Goal: Information Seeking & Learning: Learn about a topic

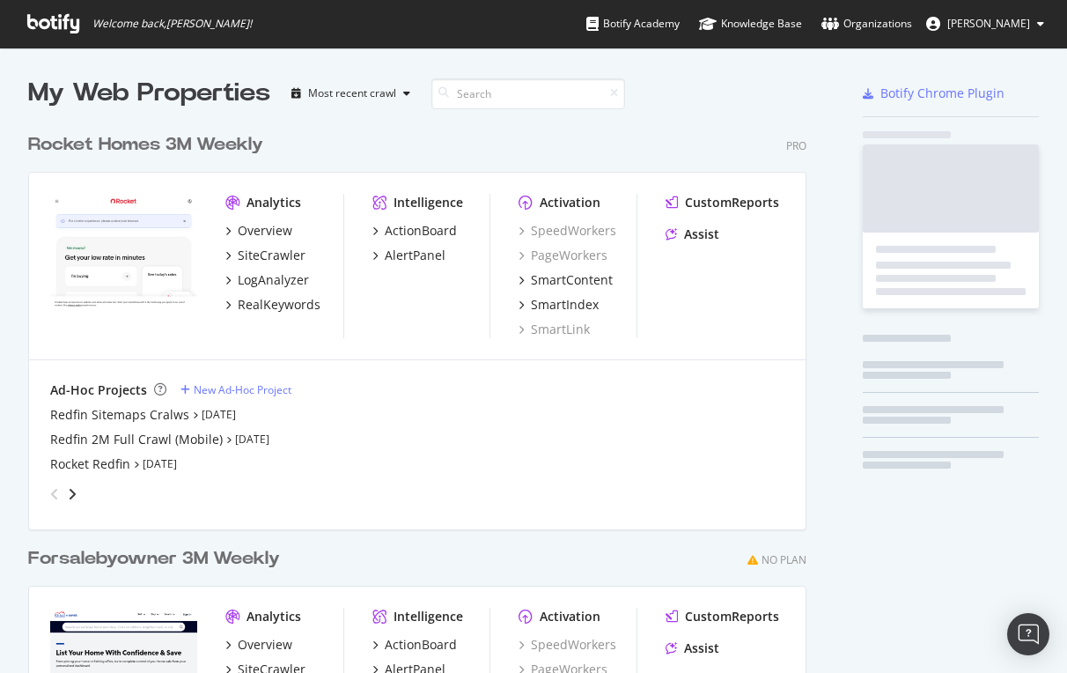
scroll to position [796, 793]
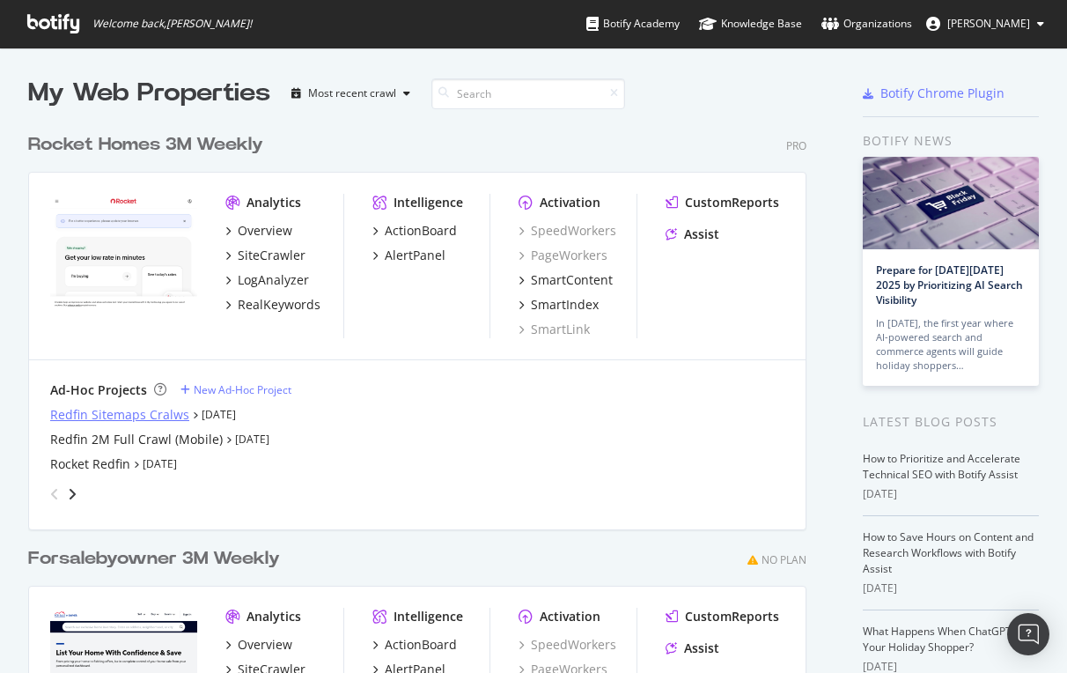
click at [92, 406] on div "Redfin Sitemaps Cralws" at bounding box center [119, 415] width 139 height 18
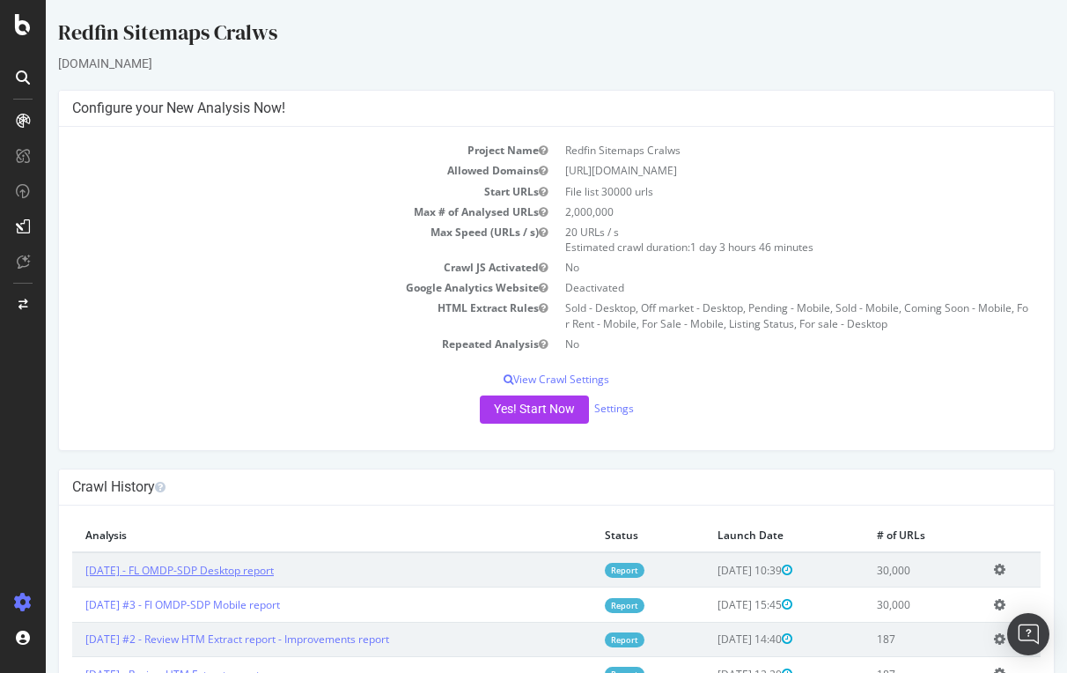
click at [185, 569] on link "[DATE] - FL OMDP-SDP Desktop report" at bounding box center [179, 570] width 188 height 15
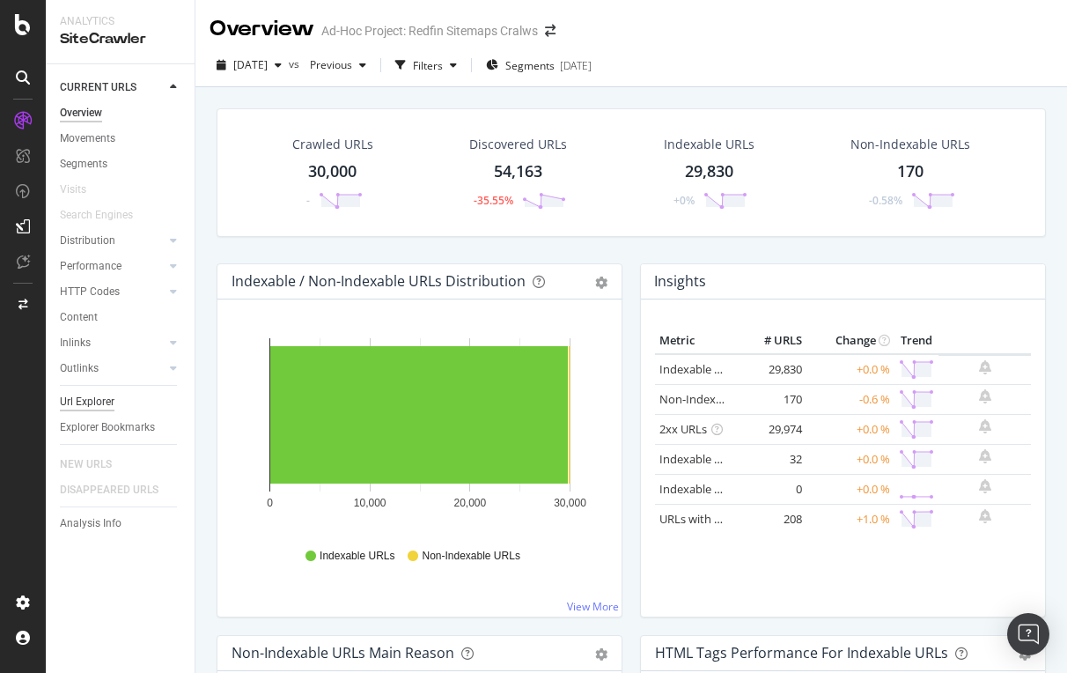
click at [89, 393] on div "Url Explorer" at bounding box center [87, 402] width 55 height 18
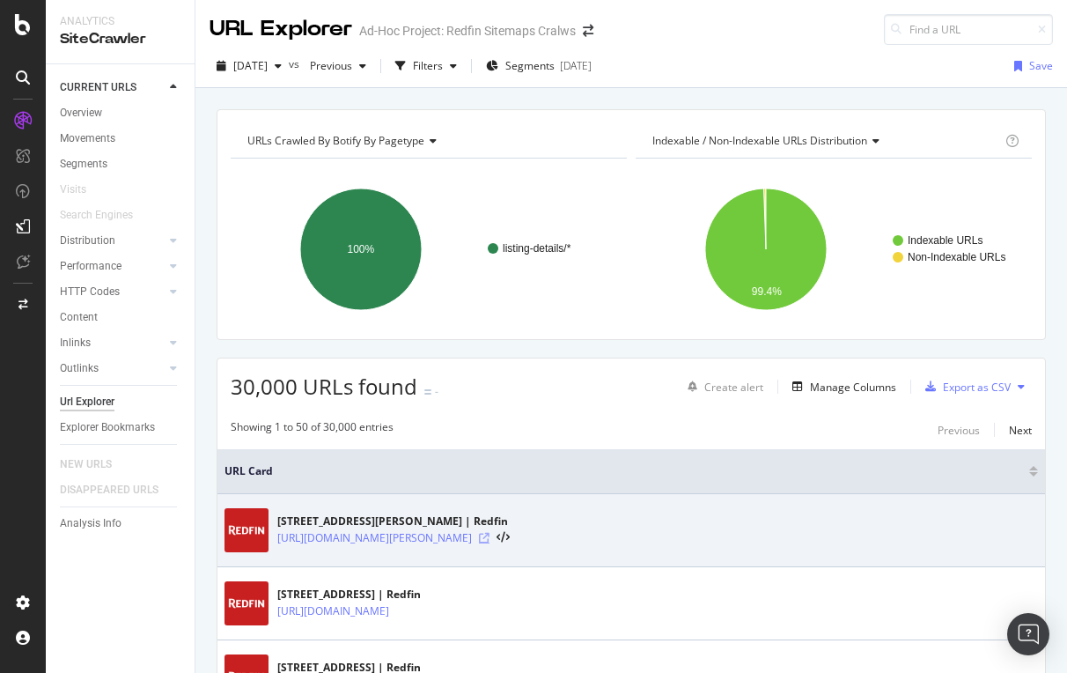
click at [490, 535] on icon at bounding box center [484, 538] width 11 height 11
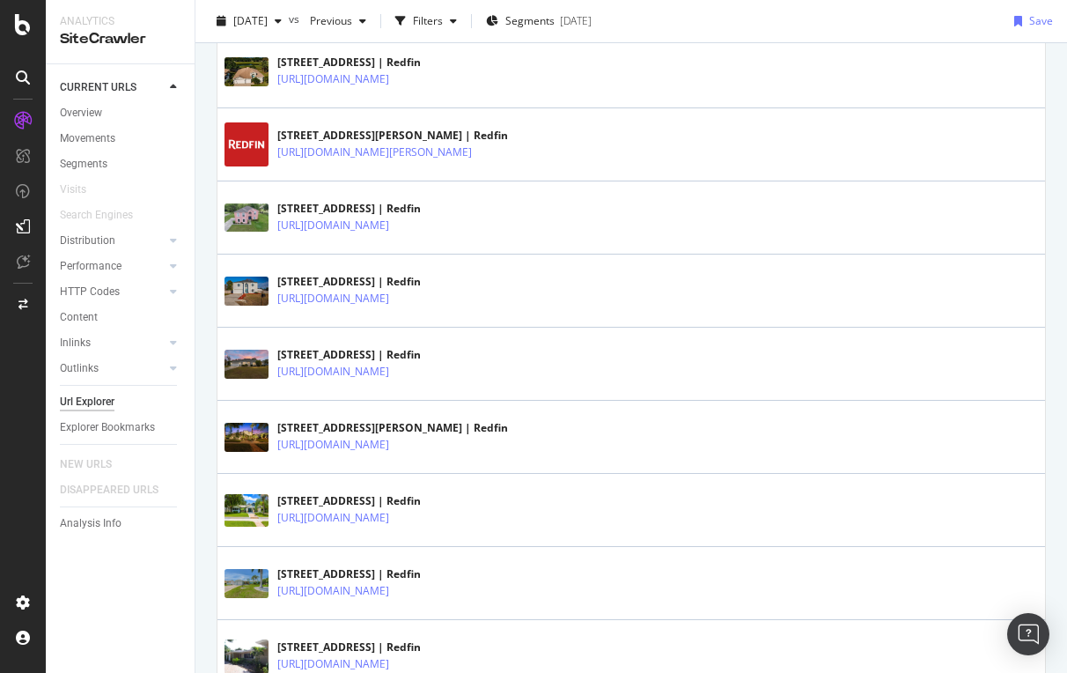
scroll to position [692, 0]
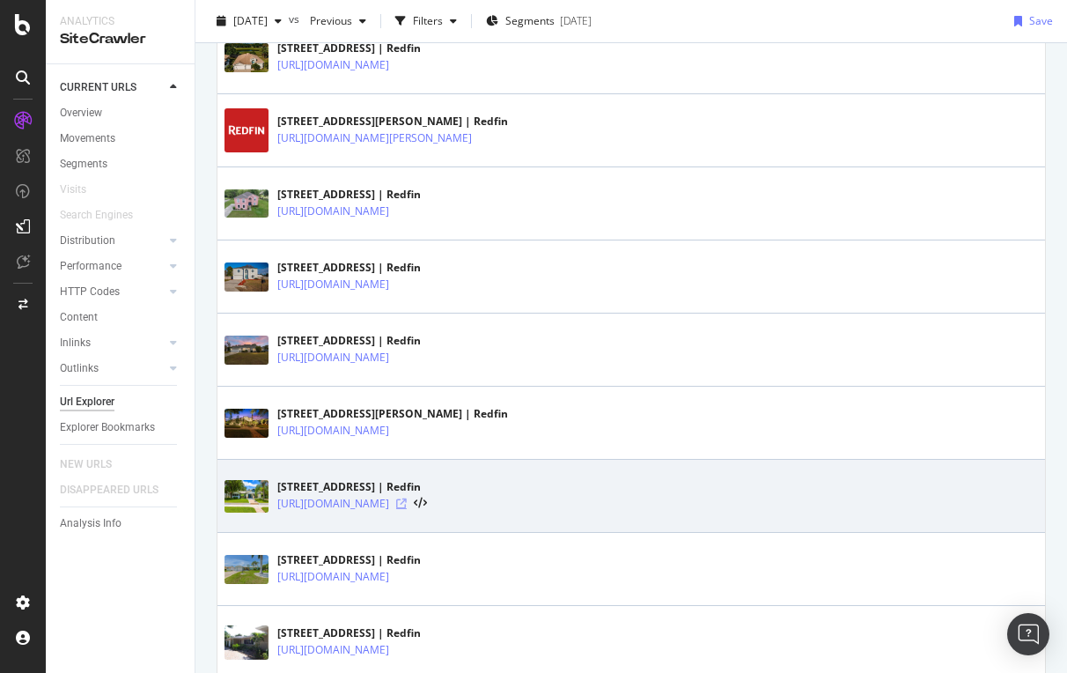
click at [407, 500] on icon at bounding box center [401, 503] width 11 height 11
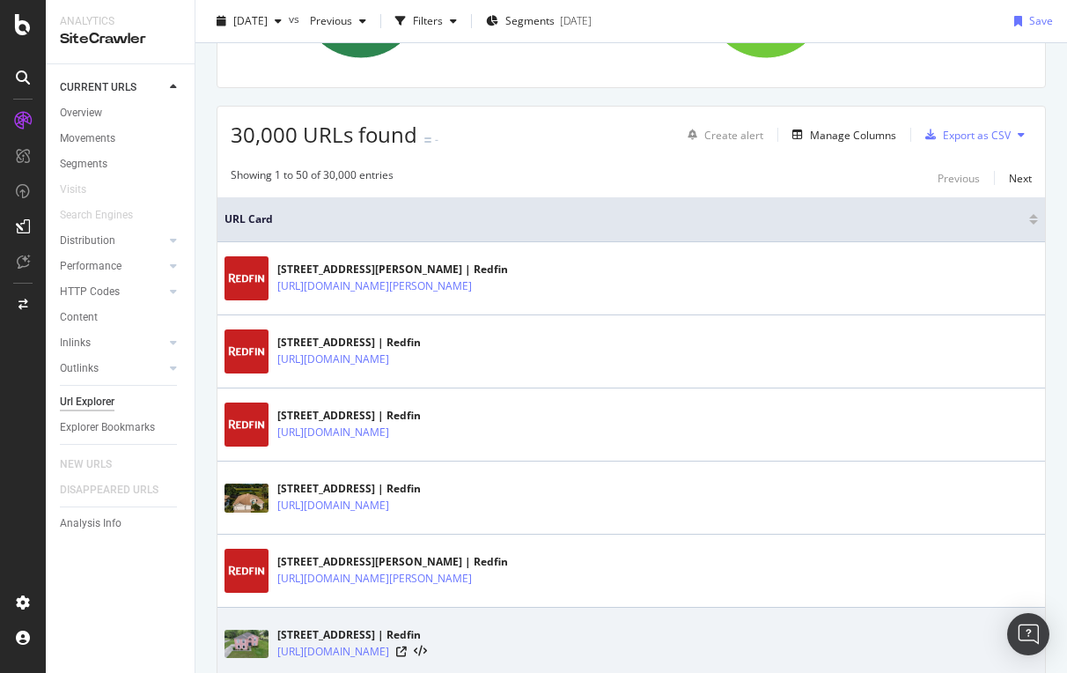
scroll to position [230, 0]
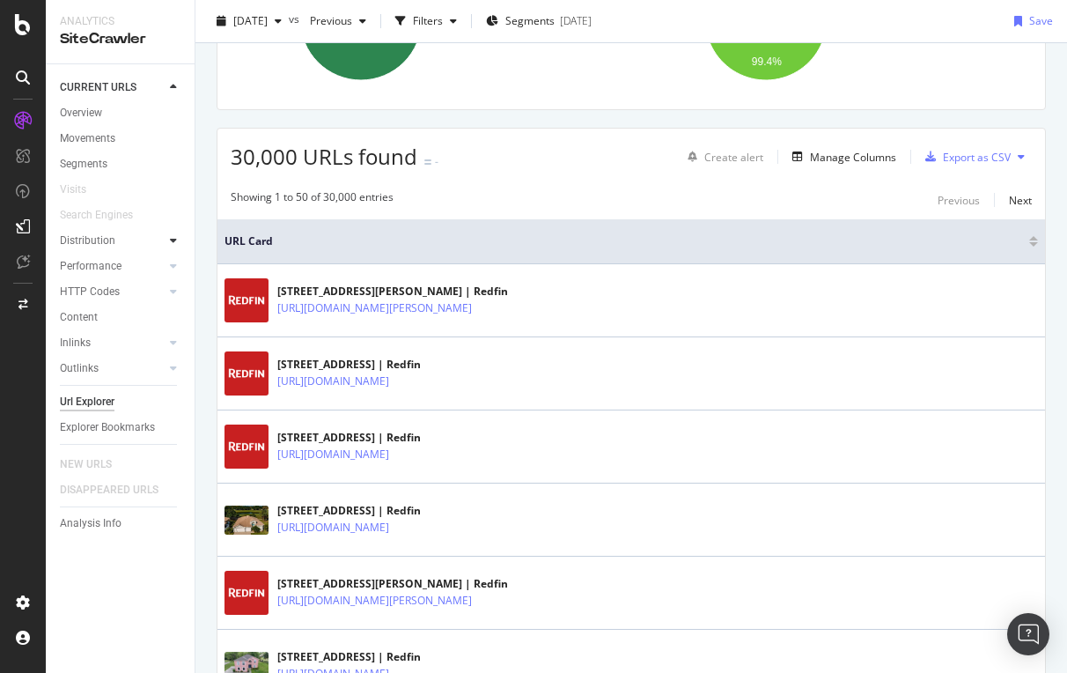
click at [174, 235] on icon at bounding box center [173, 240] width 7 height 11
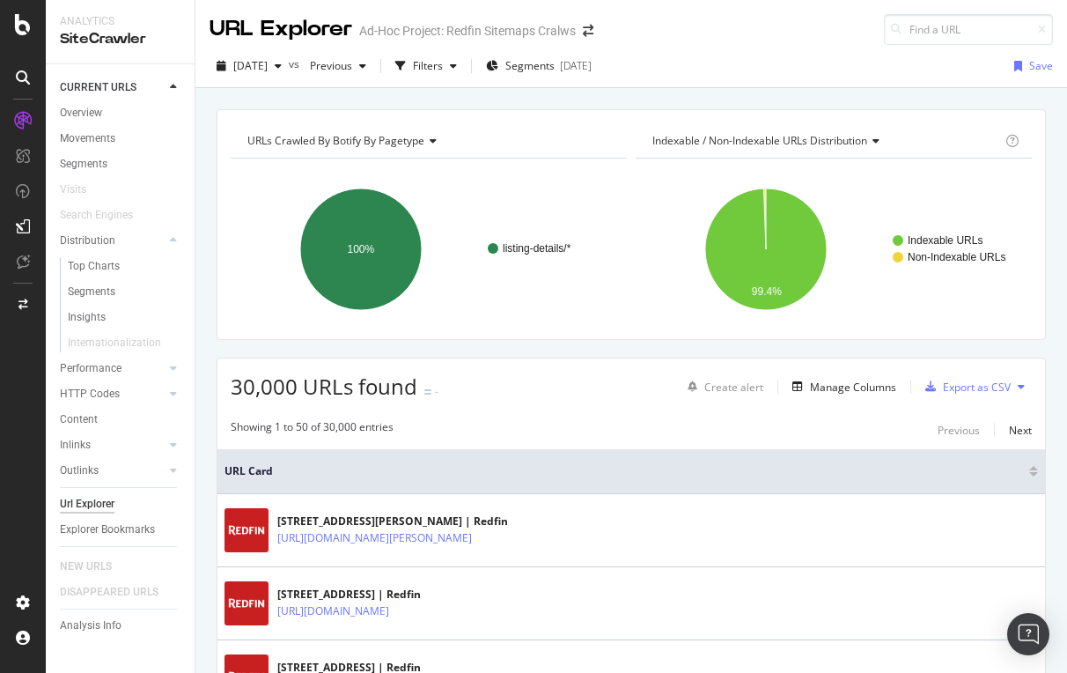
scroll to position [0, 0]
click at [268, 68] on span "[DATE]" at bounding box center [250, 65] width 34 height 15
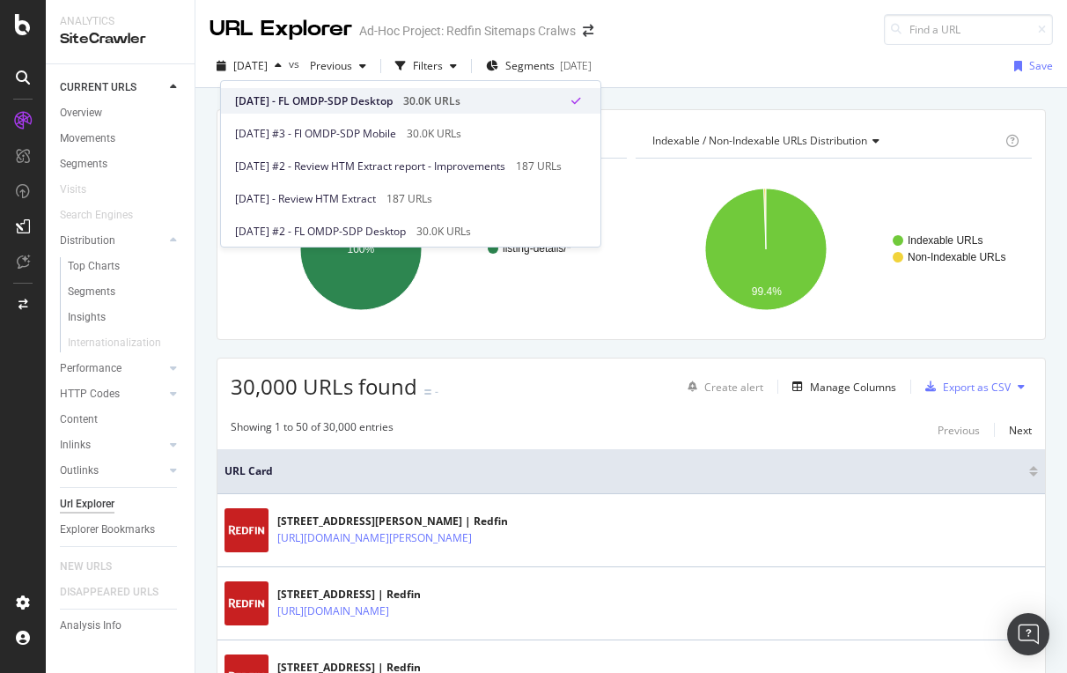
click at [312, 90] on div "[DATE] - FL OMDP-SDP Desktop 30.0K URLs" at bounding box center [411, 101] width 380 height 26
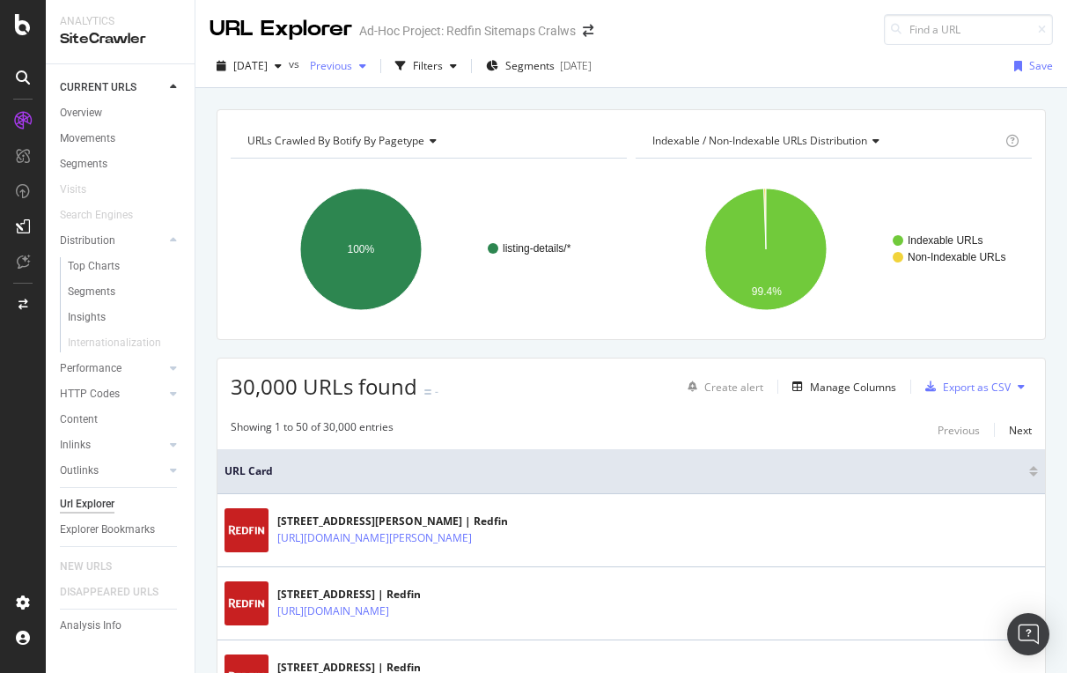
click at [352, 67] on span "Previous" at bounding box center [327, 65] width 49 height 15
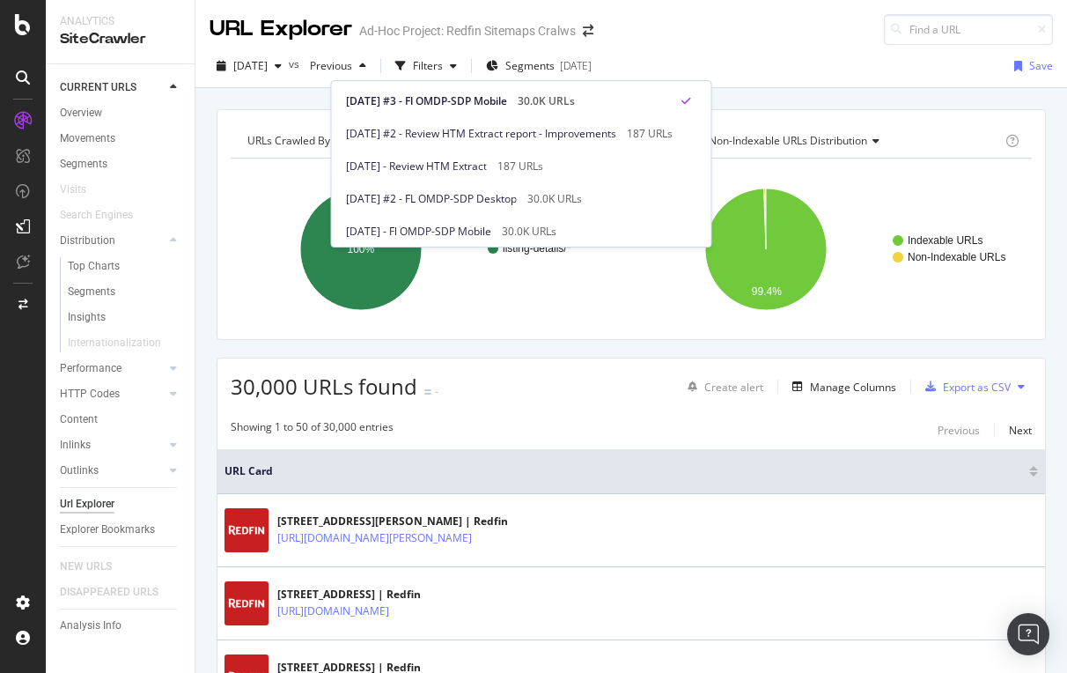
click at [843, 72] on div "[DATE] vs Previous Filters Segments [DATE] Save" at bounding box center [632, 69] width 872 height 35
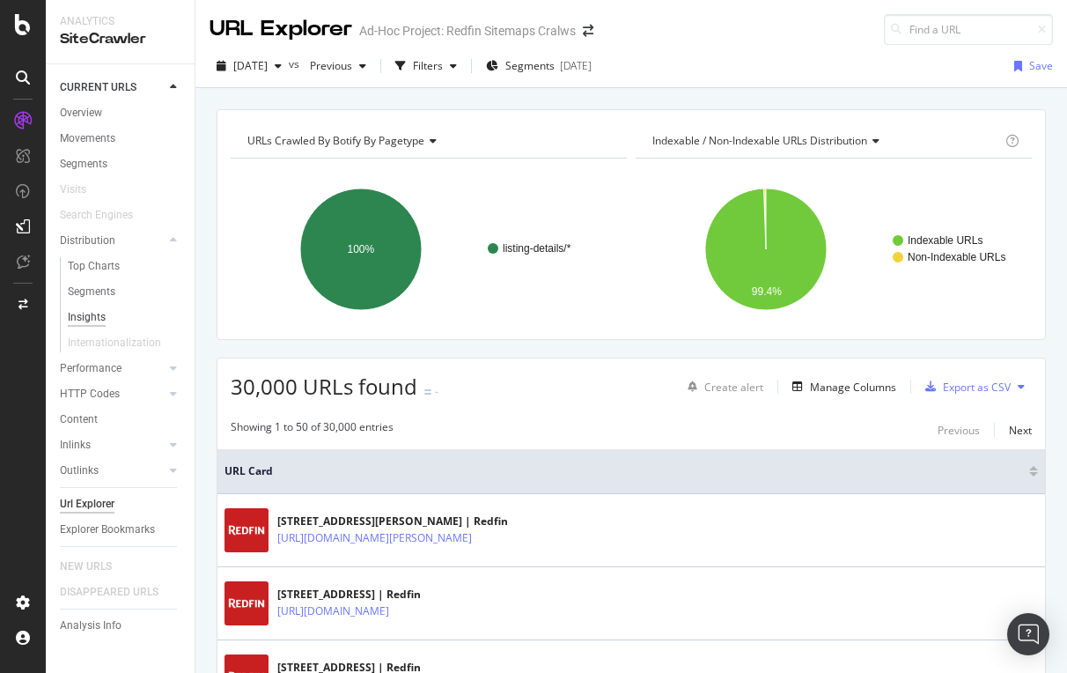
click at [92, 314] on div "Insights" at bounding box center [87, 317] width 38 height 18
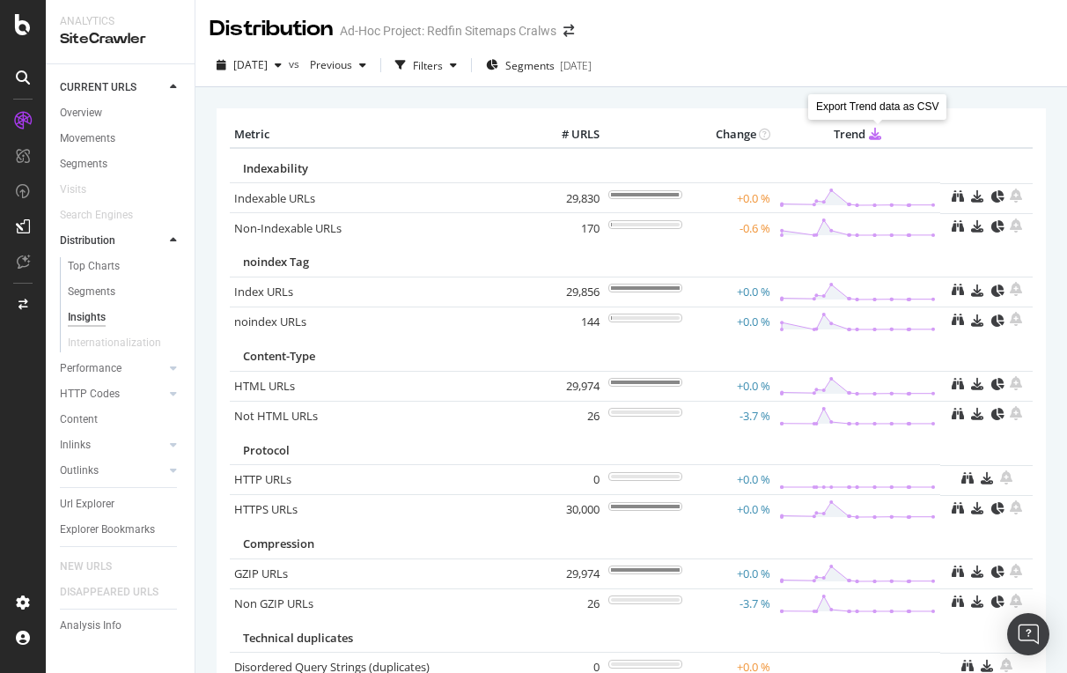
click at [874, 133] on icon at bounding box center [875, 133] width 12 height 13
click at [174, 368] on icon at bounding box center [173, 368] width 7 height 11
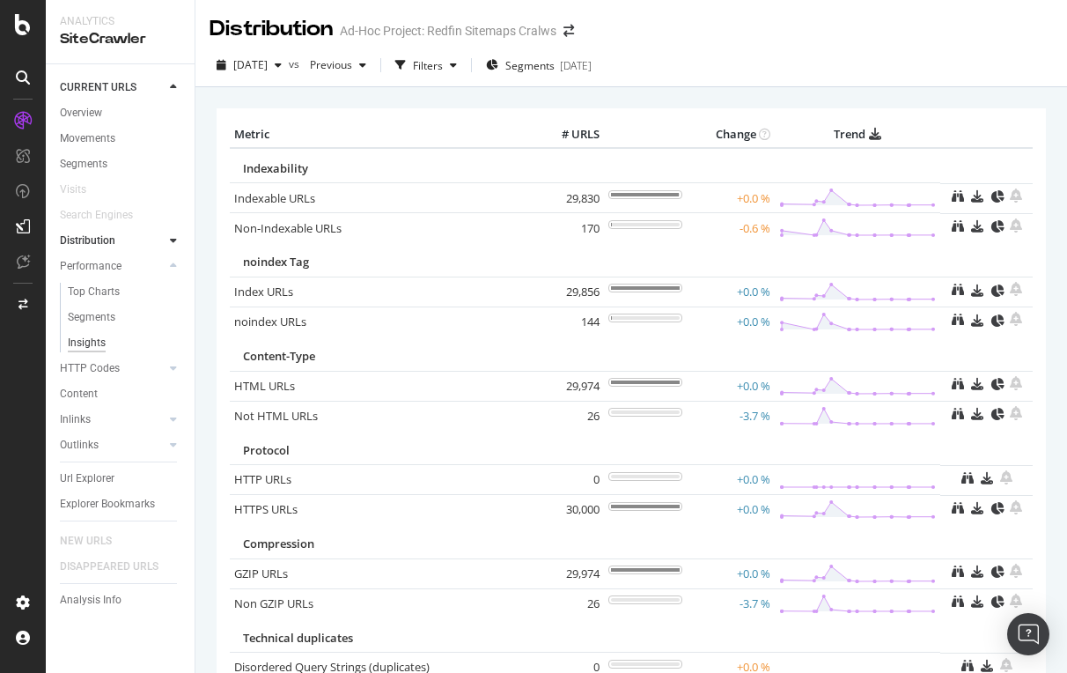
click at [90, 341] on div "Insights" at bounding box center [87, 343] width 38 height 18
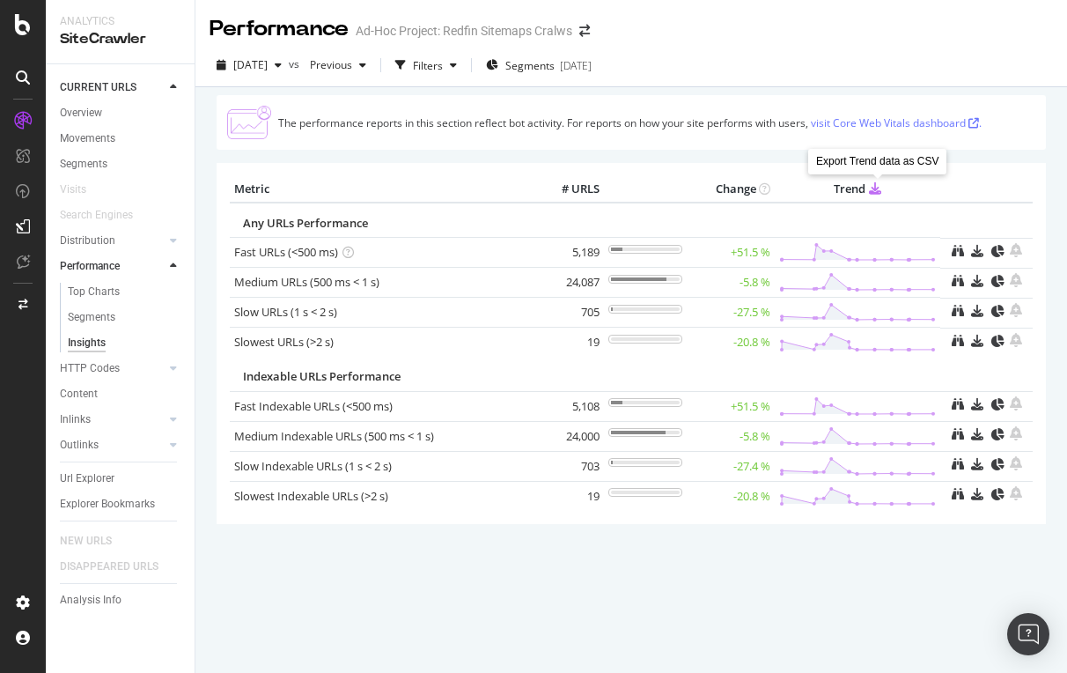
click at [874, 187] on icon at bounding box center [875, 187] width 12 height 13
click at [172, 363] on icon at bounding box center [173, 368] width 7 height 11
click at [97, 362] on div "Insights" at bounding box center [87, 368] width 38 height 18
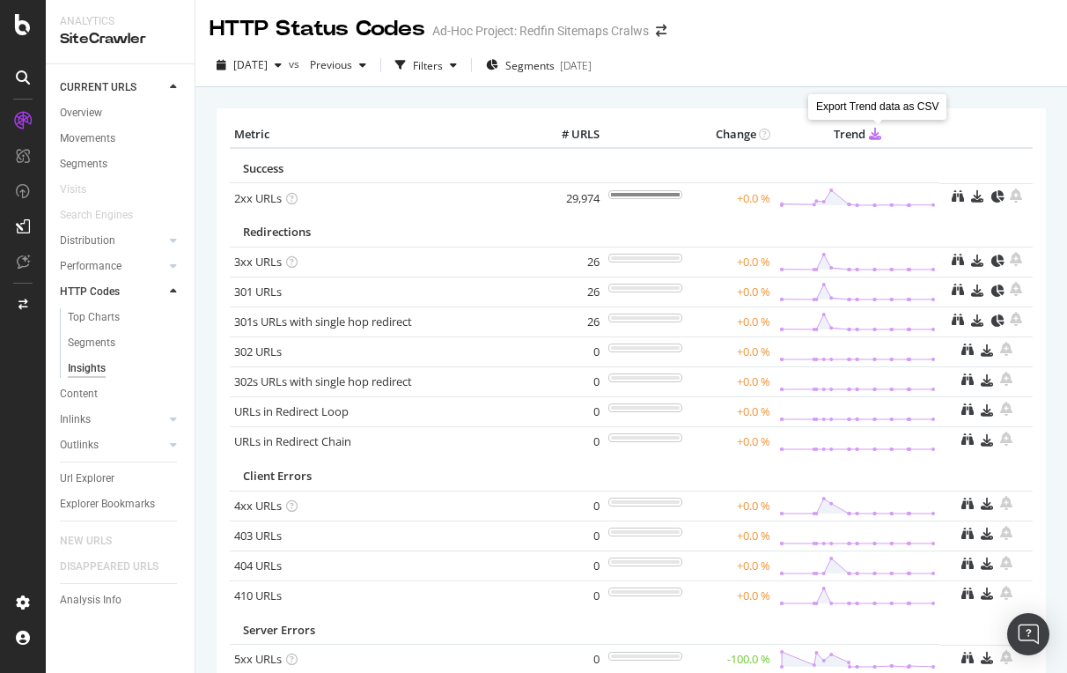
click at [880, 134] on icon at bounding box center [875, 133] width 12 height 13
click at [175, 417] on icon at bounding box center [173, 419] width 7 height 11
click at [175, 446] on icon at bounding box center [173, 444] width 7 height 11
click at [104, 440] on div "Insights" at bounding box center [87, 445] width 38 height 18
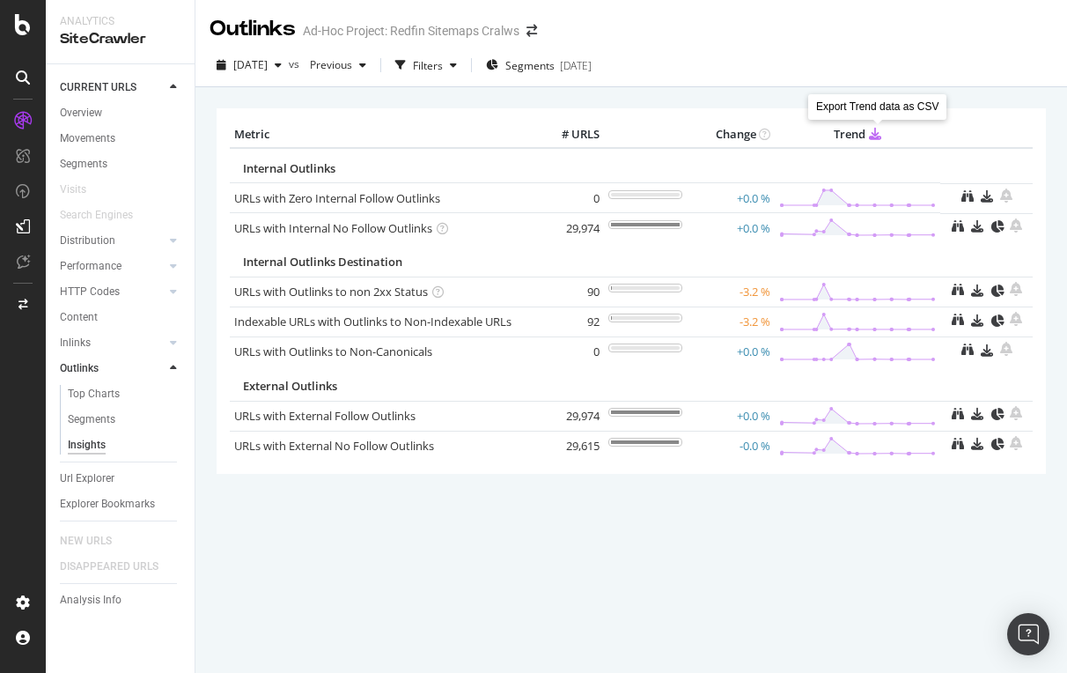
click at [874, 133] on icon at bounding box center [875, 133] width 12 height 13
click at [12, 228] on div at bounding box center [23, 226] width 28 height 28
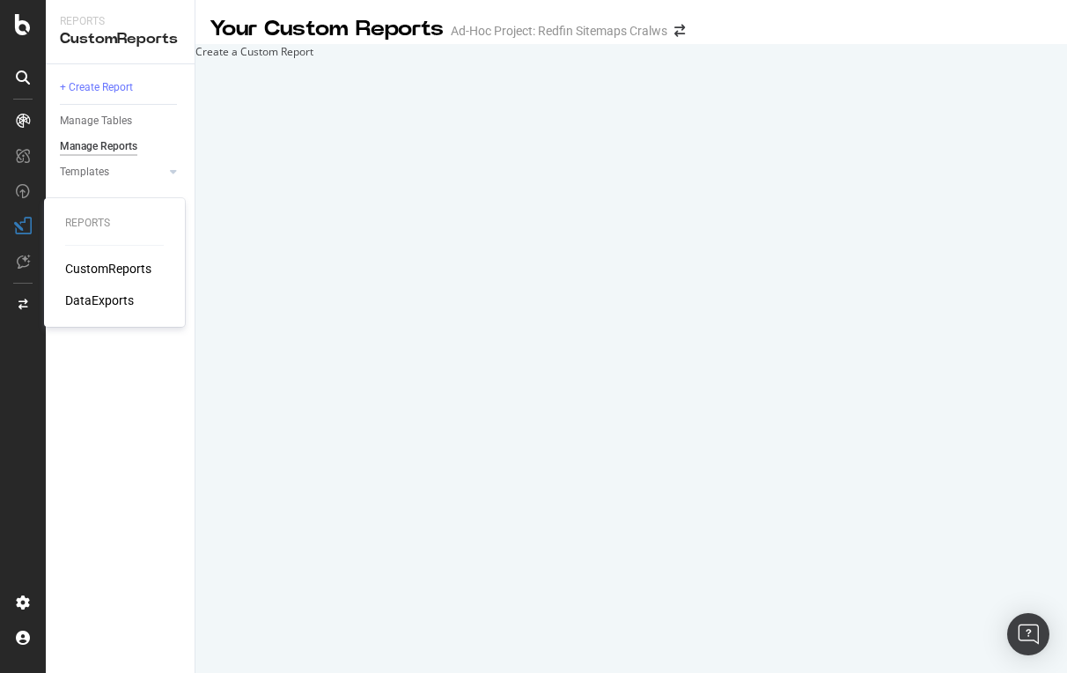
click at [92, 299] on div "DataExports" at bounding box center [99, 300] width 69 height 18
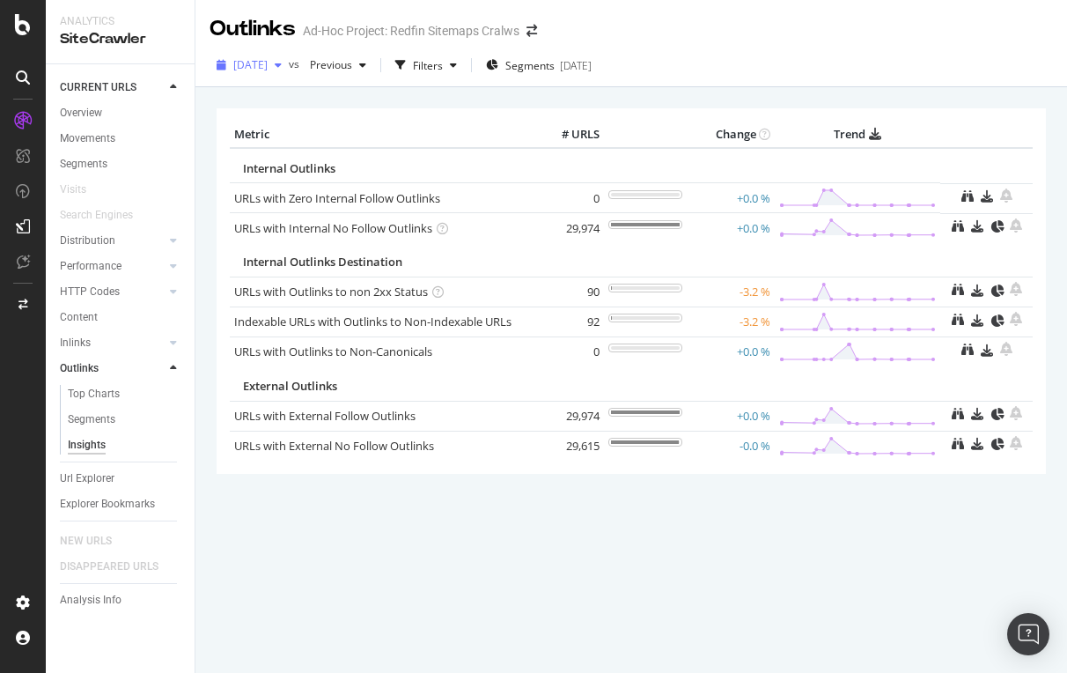
click at [289, 64] on div "button" at bounding box center [278, 65] width 21 height 11
